Goal: Use online tool/utility: Use online tool/utility

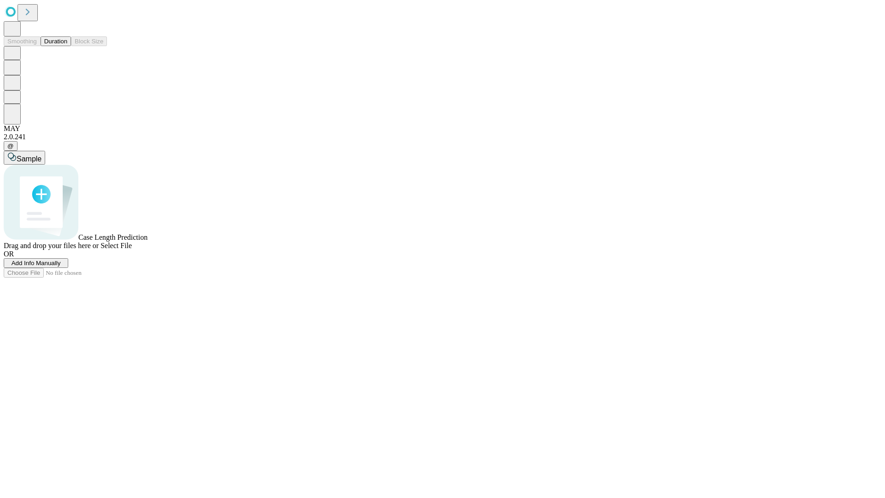
click at [67, 46] on button "Duration" at bounding box center [56, 41] width 30 height 10
click at [132, 249] on span "Select File" at bounding box center [116, 246] width 31 height 8
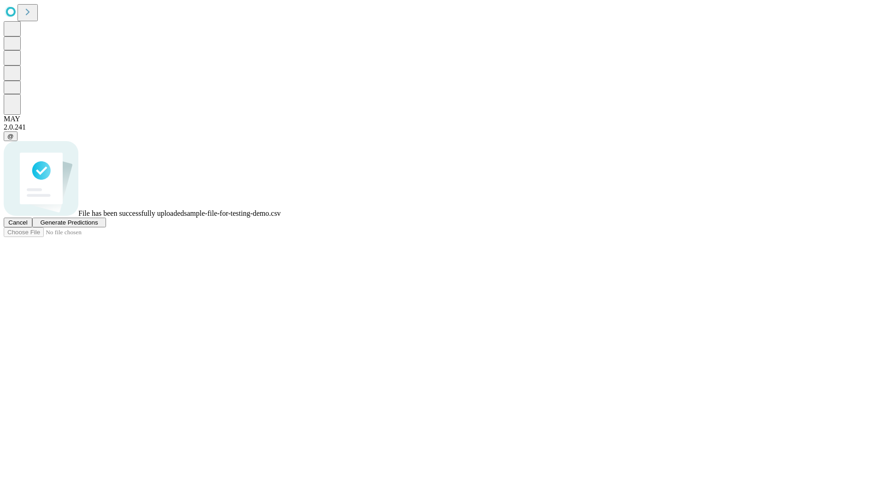
click at [98, 226] on span "Generate Predictions" at bounding box center [69, 222] width 58 height 7
